Goal: Information Seeking & Learning: Learn about a topic

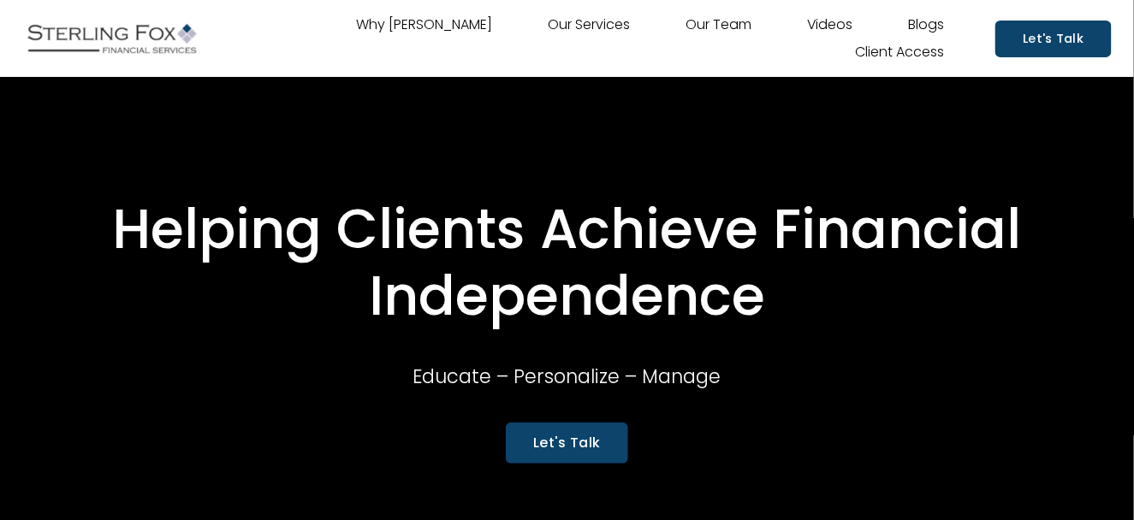
click at [920, 24] on link "Blogs" at bounding box center [927, 24] width 36 height 27
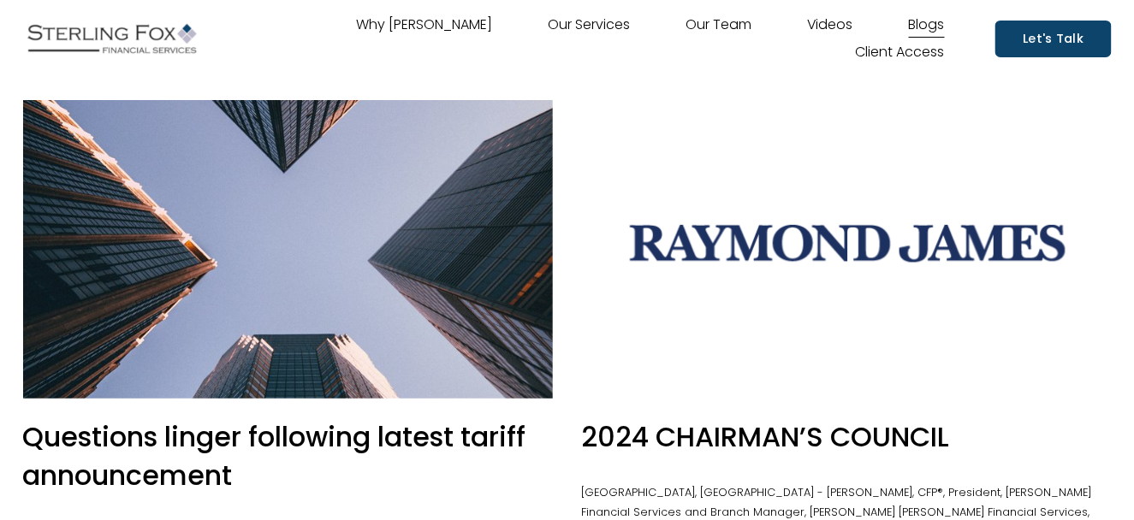
click at [820, 15] on link "Videos" at bounding box center [830, 24] width 46 height 27
